Goal: Task Accomplishment & Management: Manage account settings

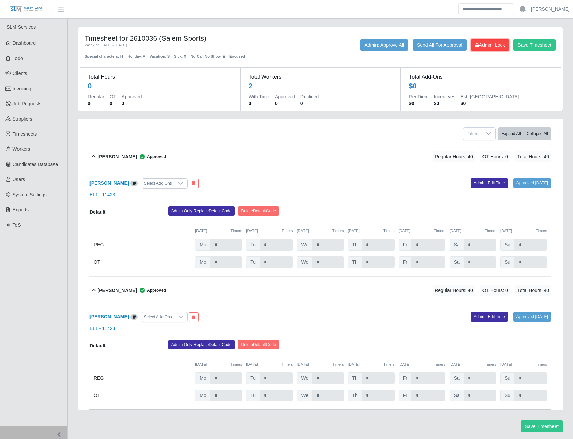
click at [472, 49] on button "Admin: Lock" at bounding box center [489, 44] width 39 height 11
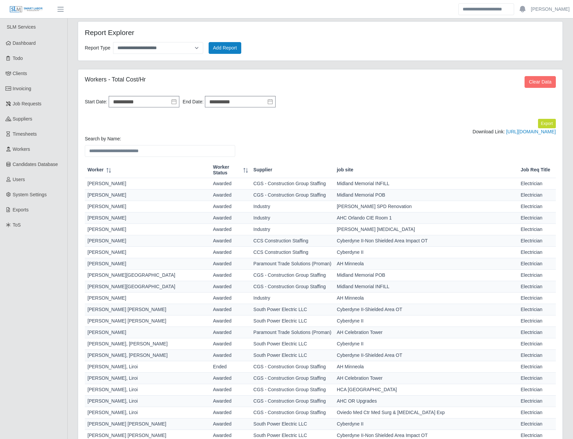
select select "**********"
